Goal: Information Seeking & Learning: Learn about a topic

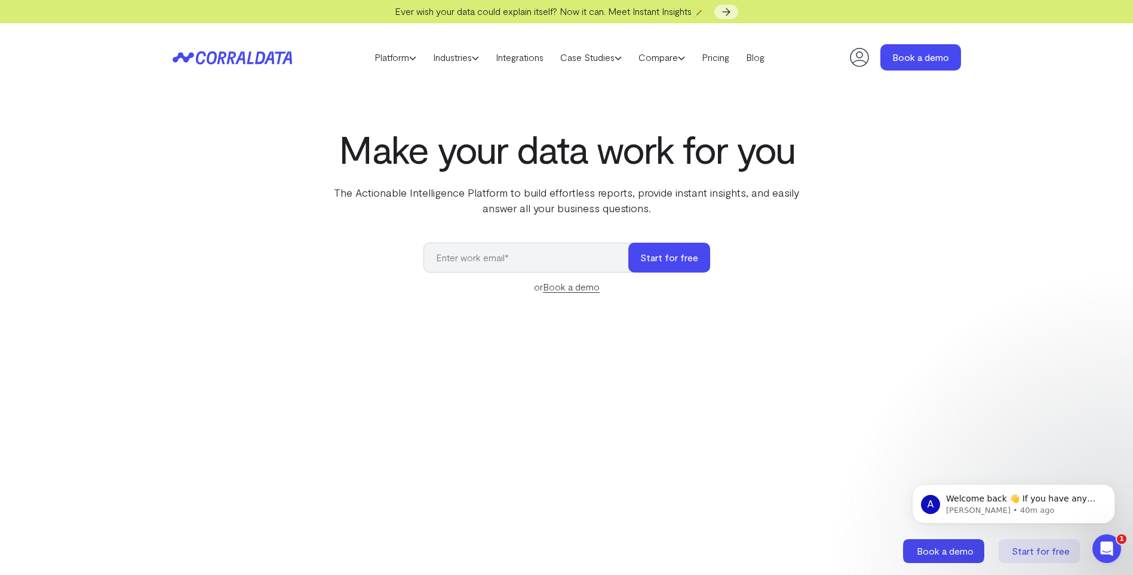
click at [861, 57] on icon at bounding box center [859, 57] width 19 height 19
click at [858, 59] on icon at bounding box center [860, 57] width 24 height 24
